Goal: Information Seeking & Learning: Learn about a topic

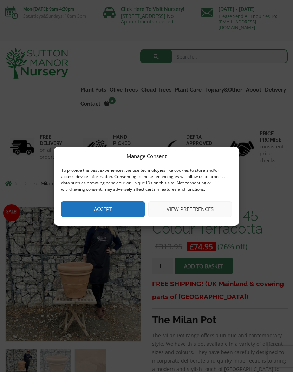
click at [103, 211] on button "Accept" at bounding box center [103, 209] width 84 height 16
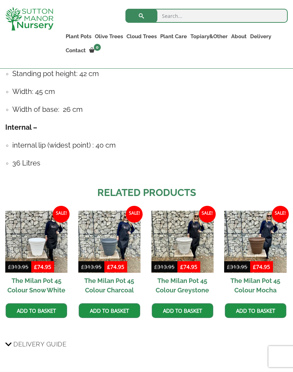
scroll to position [515, 0]
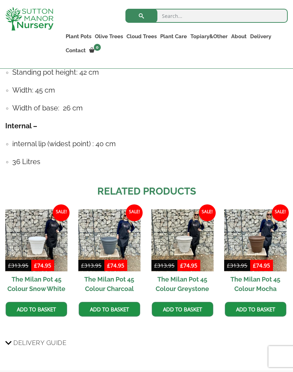
click at [255, 239] on img at bounding box center [255, 241] width 62 height 62
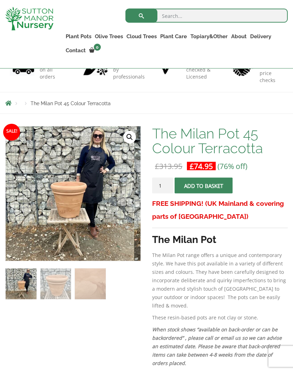
scroll to position [68, 0]
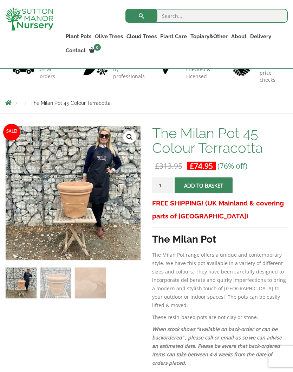
click at [75, 213] on img at bounding box center [181, 301] width 351 height 351
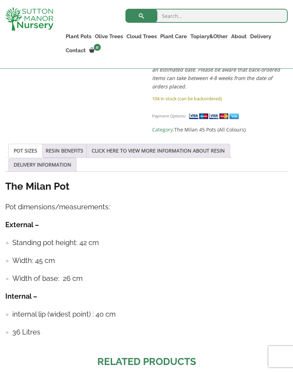
scroll to position [345, 0]
click at [64, 144] on link "RESIN BENEFITS" at bounding box center [65, 150] width 38 height 13
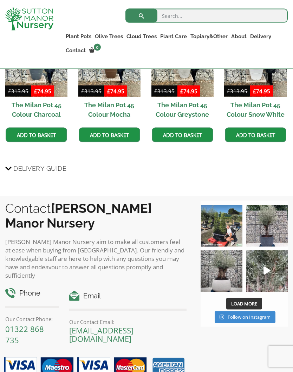
scroll to position [674, 0]
click at [261, 231] on img at bounding box center [267, 226] width 42 height 42
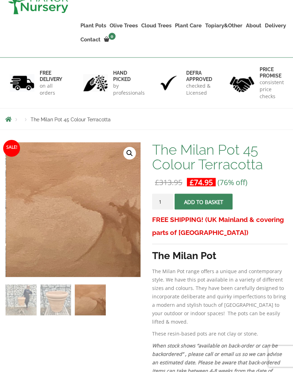
scroll to position [0, 0]
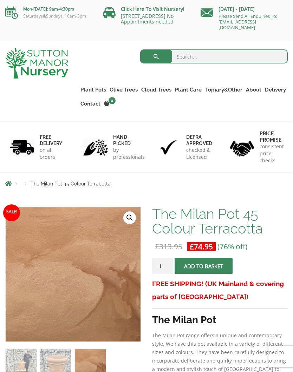
click at [149, 15] on link "[STREET_ADDRESS] No Appointments needed" at bounding box center [147, 19] width 53 height 12
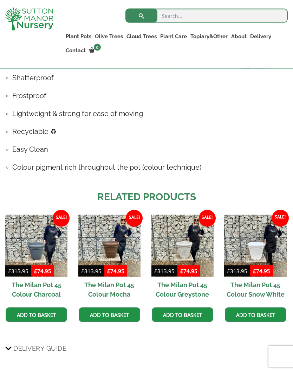
scroll to position [494, 0]
click at [254, 242] on img at bounding box center [255, 246] width 62 height 62
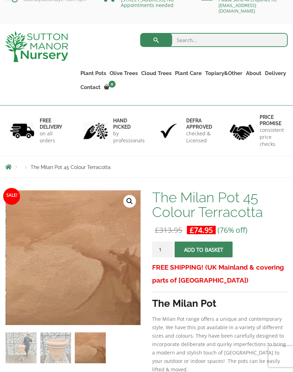
scroll to position [0, 0]
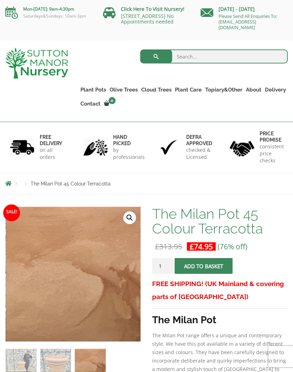
click at [42, 149] on p "on all orders" at bounding box center [52, 154] width 24 height 14
click at [0, 0] on link "Gnarled Olive Trees" at bounding box center [0, 0] width 0 height 0
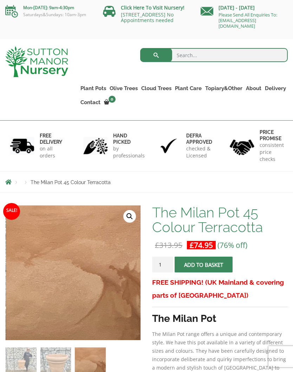
scroll to position [2, 0]
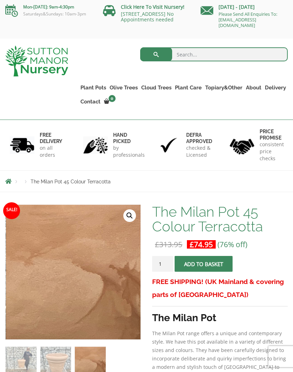
click at [0, 0] on link "Rolled Rim Classico" at bounding box center [0, 0] width 0 height 0
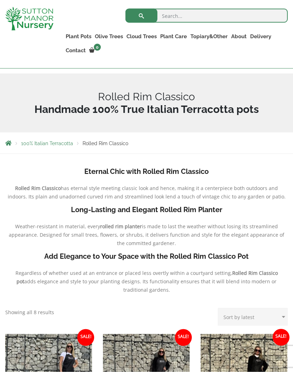
scroll to position [77, 0]
